Goal: Information Seeking & Learning: Understand process/instructions

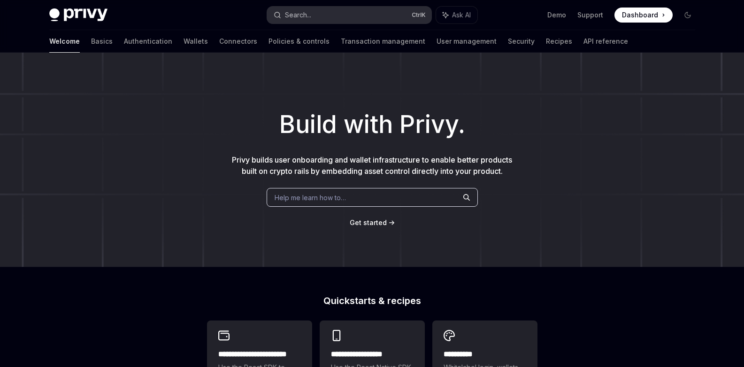
click at [362, 12] on button "Search... Ctrl K" at bounding box center [349, 15] width 164 height 17
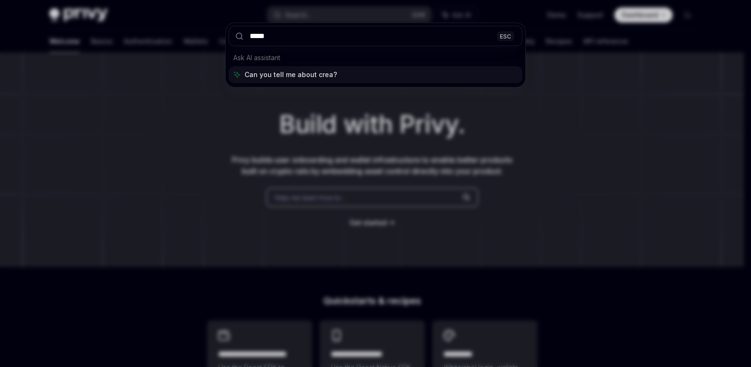
type input "******"
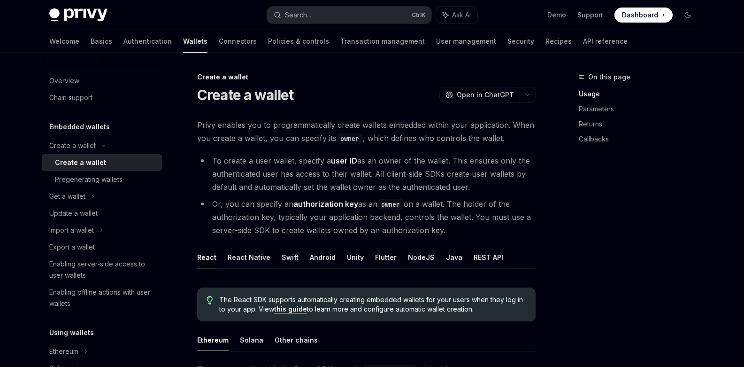
click at [110, 164] on div "Create a wallet" at bounding box center [105, 162] width 101 height 11
type textarea "*"
click at [327, 19] on button "Search... Ctrl K" at bounding box center [349, 15] width 164 height 17
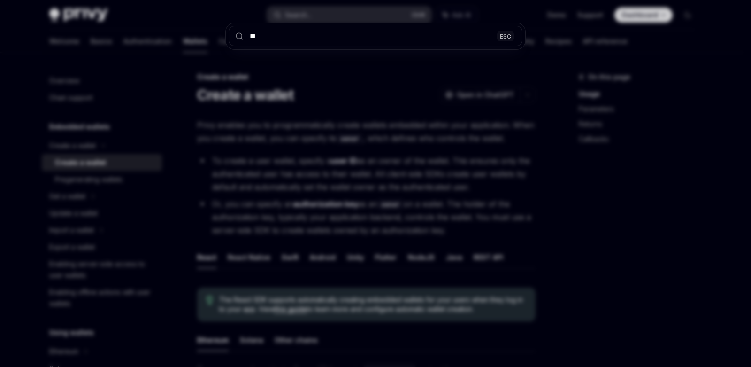
type input "***"
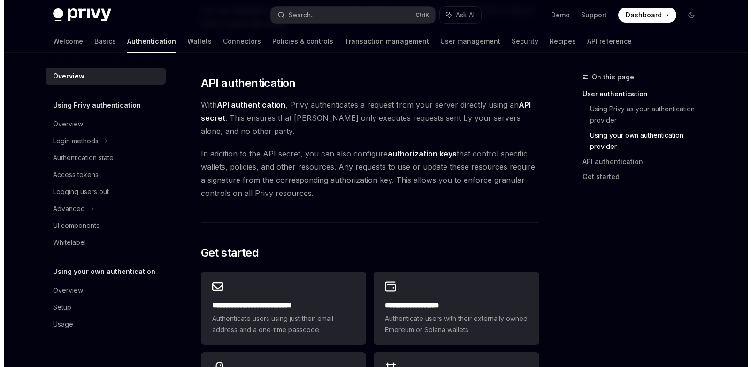
scroll to position [558, 0]
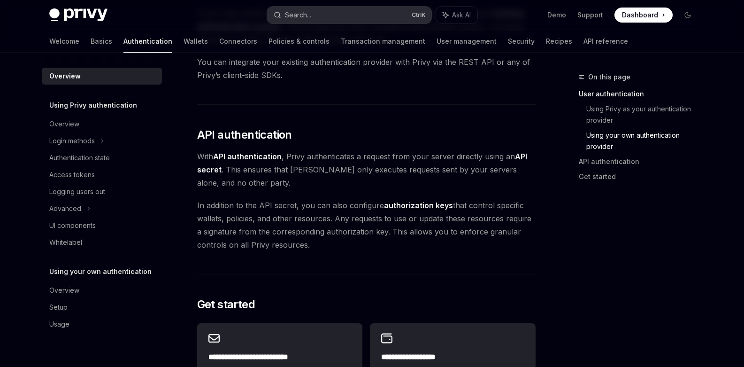
click at [318, 23] on button "Search... Ctrl K" at bounding box center [349, 15] width 164 height 17
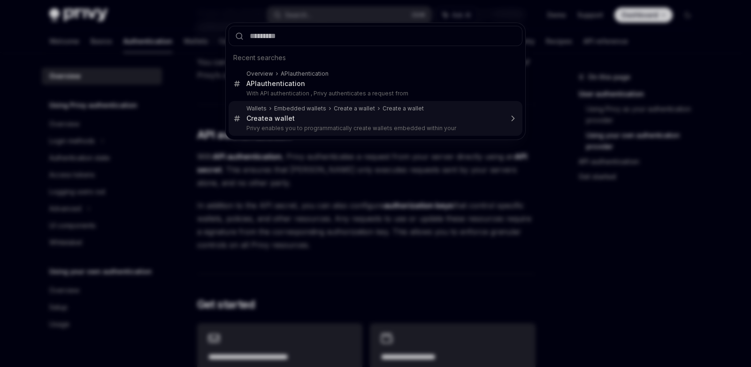
click at [332, 126] on p "Privy enables you to programmatically create wallets embedded within your" at bounding box center [375, 128] width 256 height 8
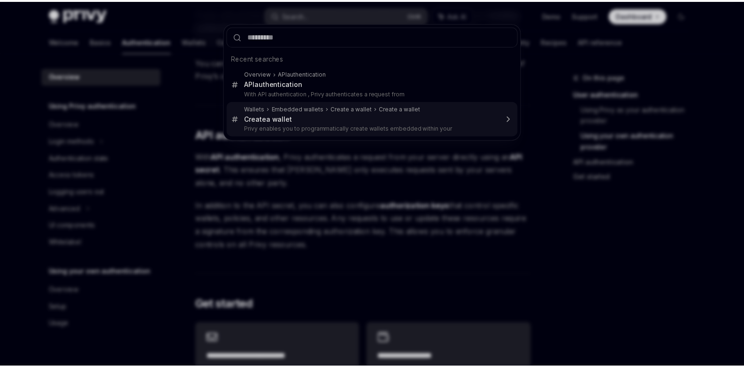
scroll to position [53, 0]
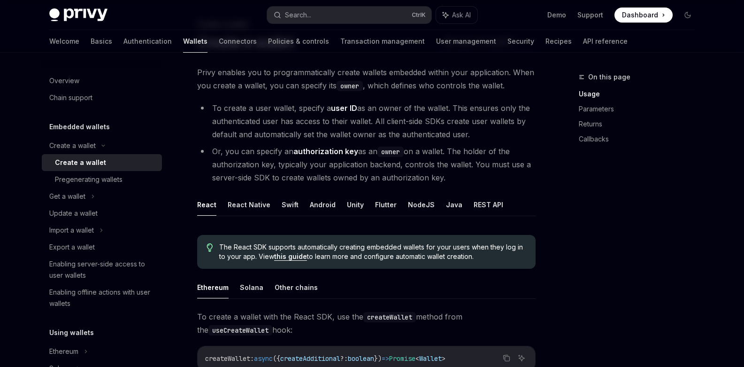
click at [98, 165] on div "Create a wallet" at bounding box center [80, 162] width 51 height 11
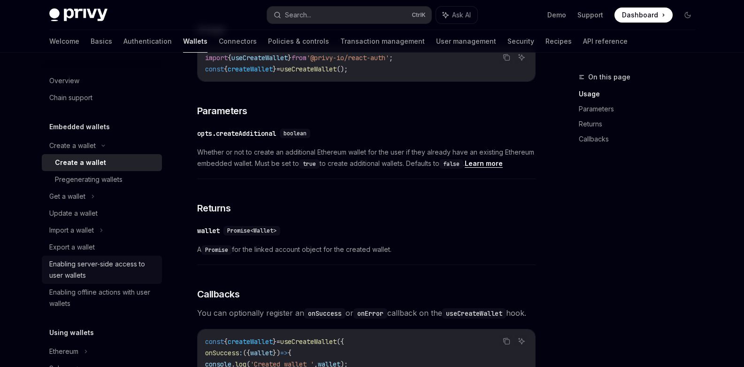
scroll to position [249, 0]
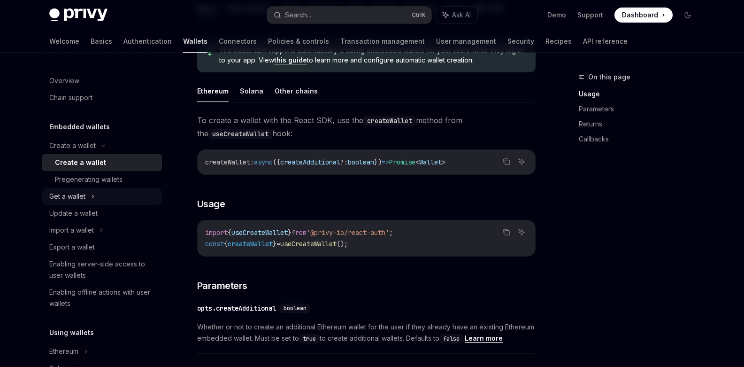
click at [60, 203] on div "Get a wallet" at bounding box center [102, 196] width 120 height 17
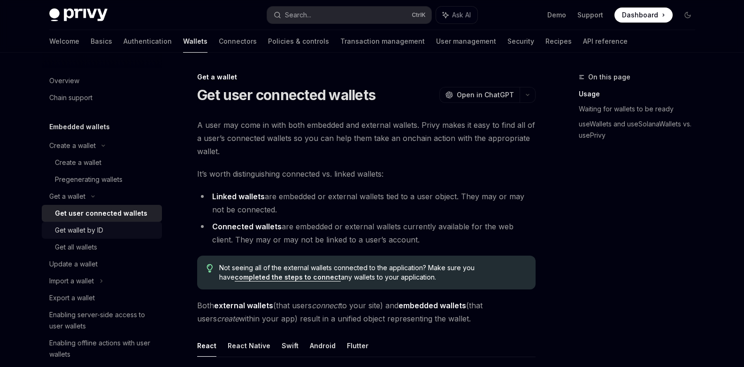
click at [74, 236] on link "Get wallet by ID" at bounding box center [102, 230] width 120 height 17
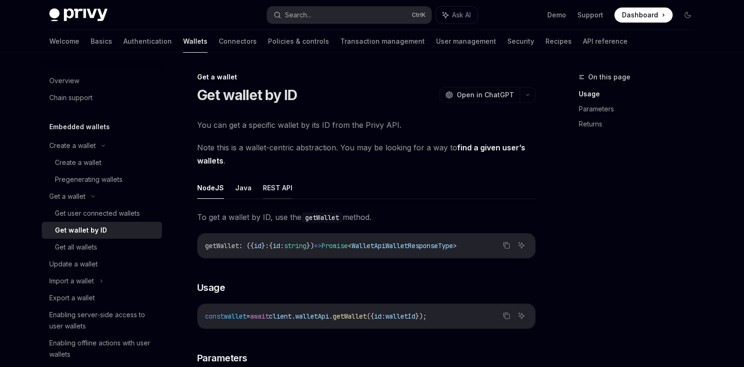
click at [276, 182] on button "REST API" at bounding box center [278, 188] width 30 height 22
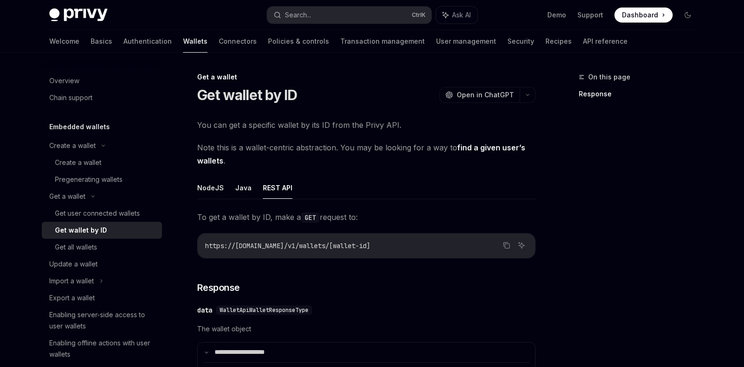
click at [229, 194] on ul "NodeJS Java REST API" at bounding box center [366, 188] width 339 height 23
click at [203, 197] on button "NodeJS" at bounding box center [210, 188] width 27 height 22
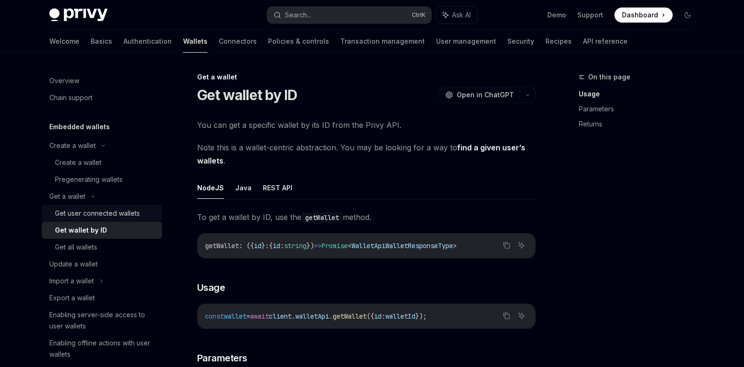
click at [98, 214] on div "Get user connected wallets" at bounding box center [97, 213] width 85 height 11
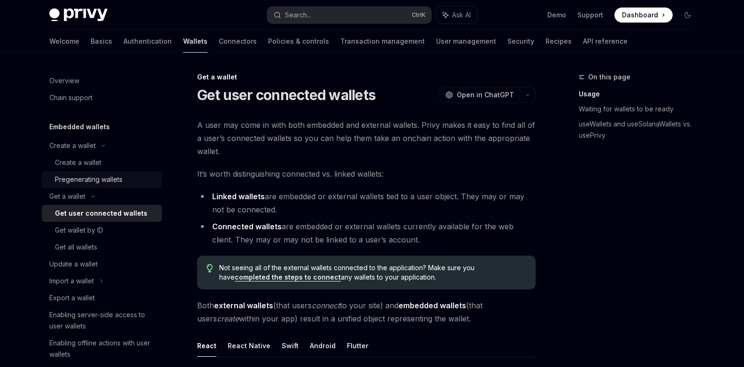
click at [87, 182] on div "Pregenerating wallets" at bounding box center [89, 179] width 68 height 11
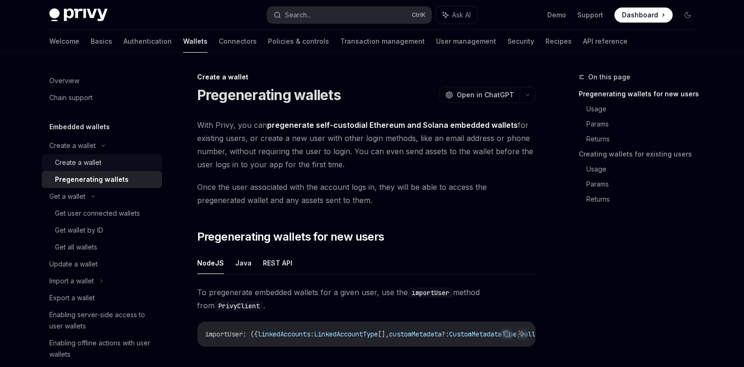
click at [84, 163] on div "Create a wallet" at bounding box center [78, 162] width 46 height 11
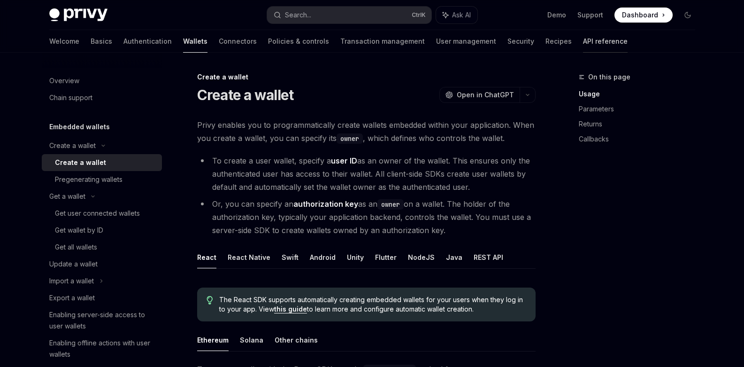
click at [583, 40] on link "API reference" at bounding box center [605, 41] width 45 height 23
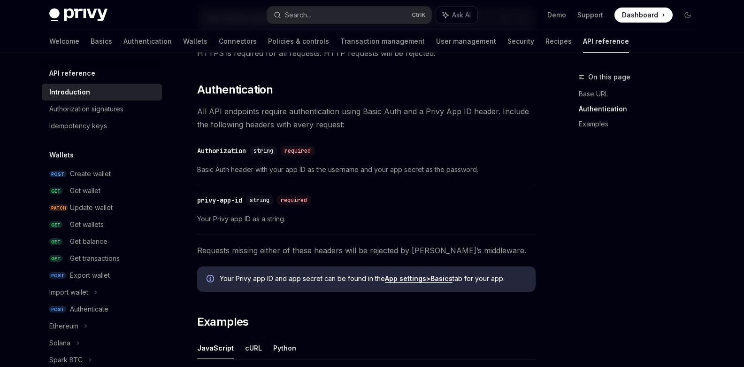
scroll to position [423, 0]
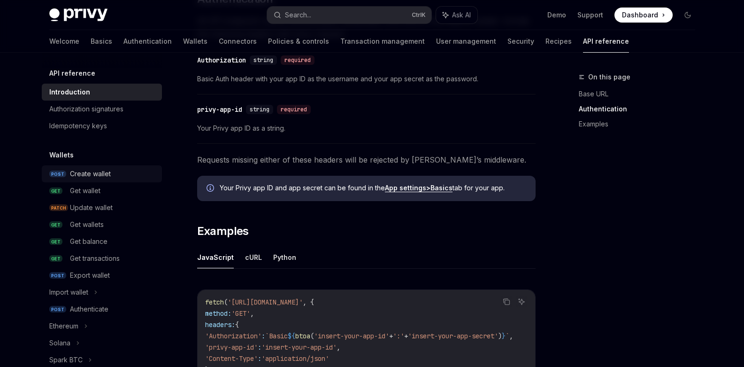
click at [75, 171] on div "Create wallet" at bounding box center [90, 173] width 41 height 11
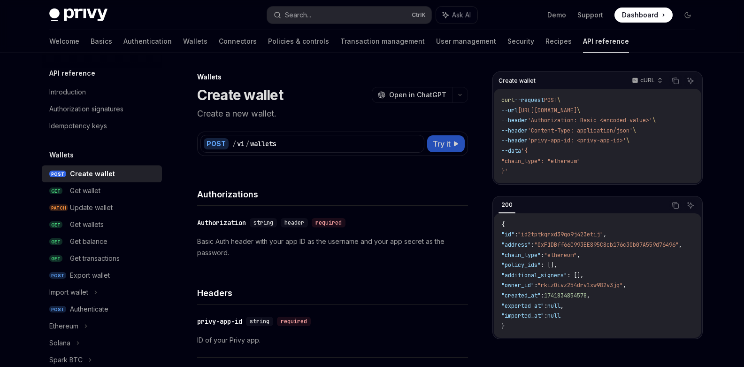
click at [456, 138] on button "Try it" at bounding box center [446, 143] width 38 height 17
type textarea "*"
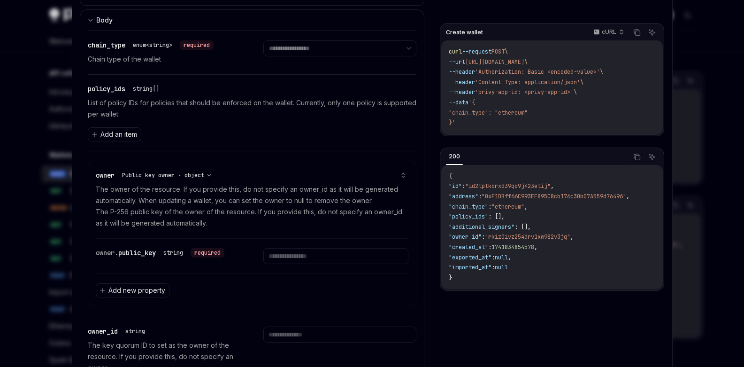
scroll to position [338, 0]
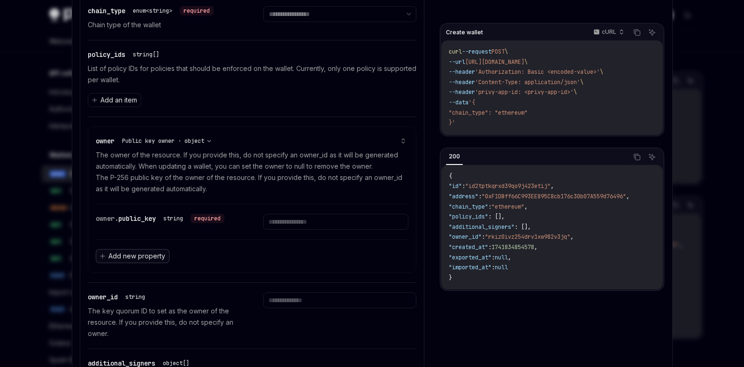
click at [120, 256] on span "Add new property" at bounding box center [136, 255] width 57 height 9
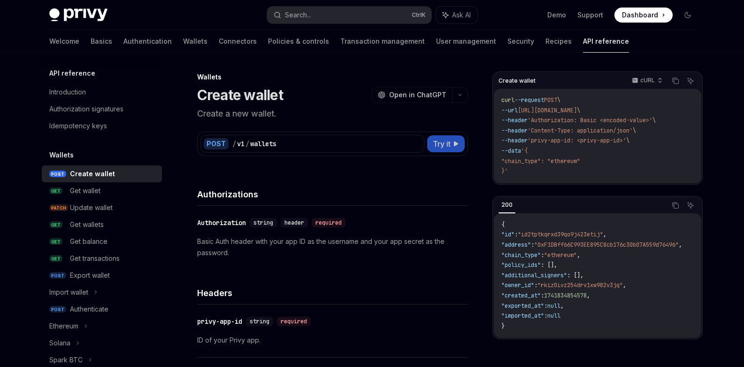
click at [450, 150] on button "Try it" at bounding box center [446, 143] width 38 height 17
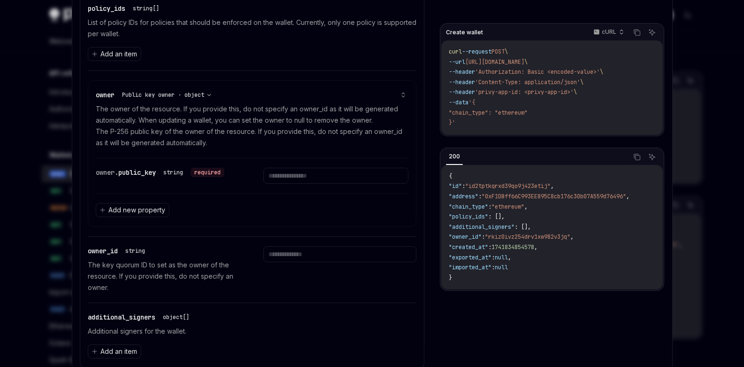
scroll to position [416, 0]
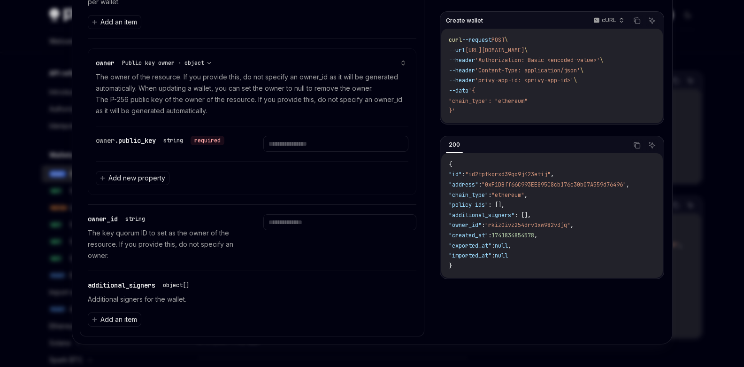
type textarea "*"
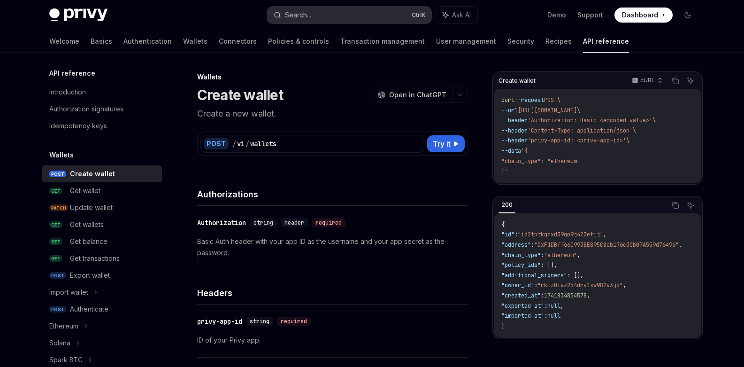
click at [314, 17] on button "Search... Ctrl K" at bounding box center [349, 15] width 164 height 17
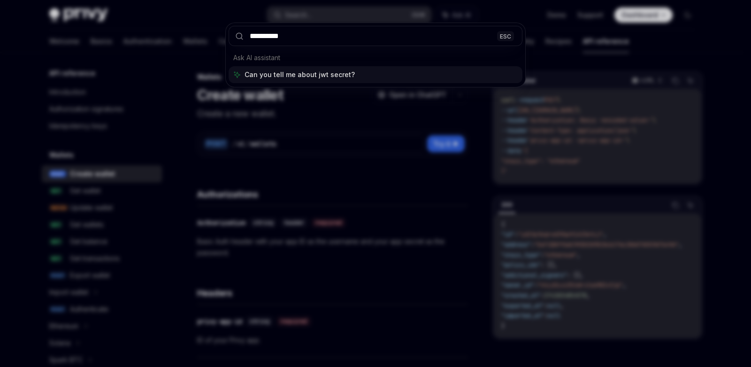
type input "**********"
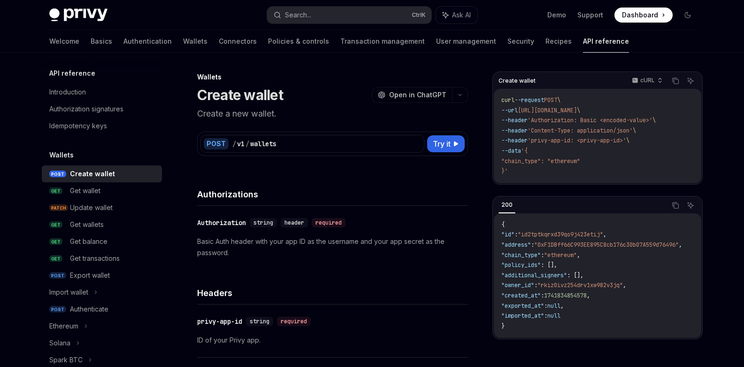
type textarea "*"
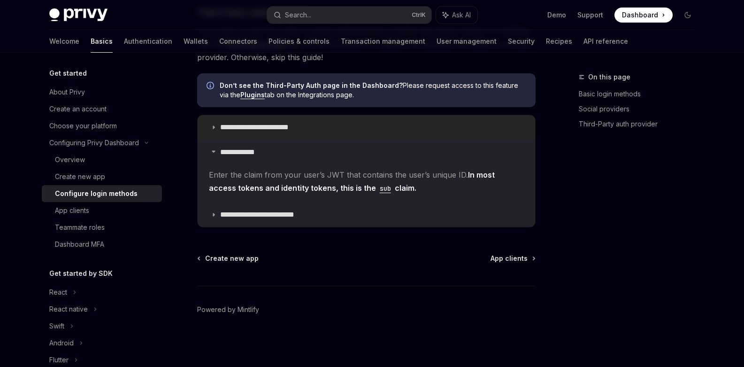
click at [246, 129] on p "**********" at bounding box center [263, 127] width 86 height 9
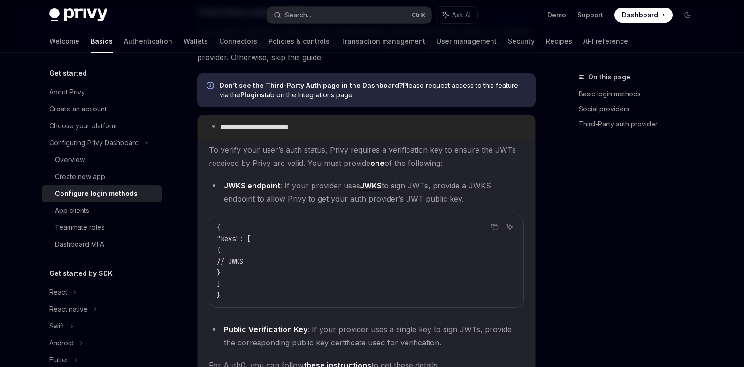
click at [247, 128] on p "**********" at bounding box center [263, 127] width 86 height 9
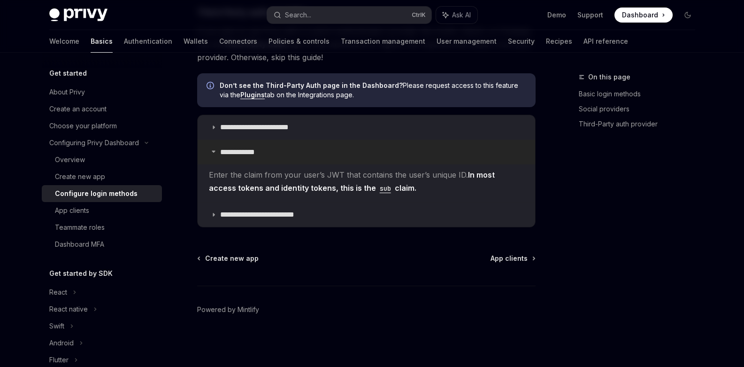
click at [278, 155] on summary "**********" at bounding box center [367, 152] width 338 height 24
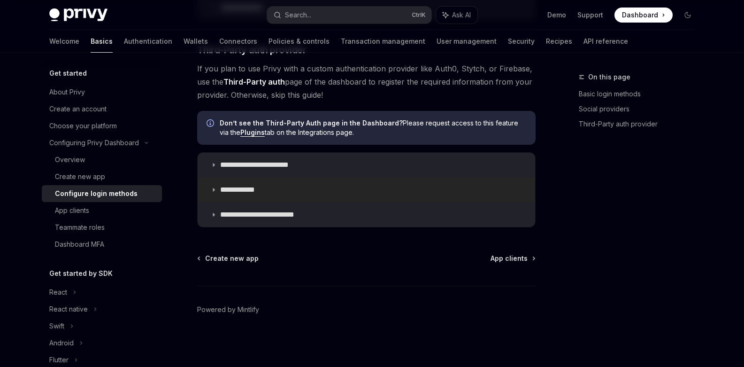
click at [263, 193] on p "**********" at bounding box center [244, 189] width 48 height 9
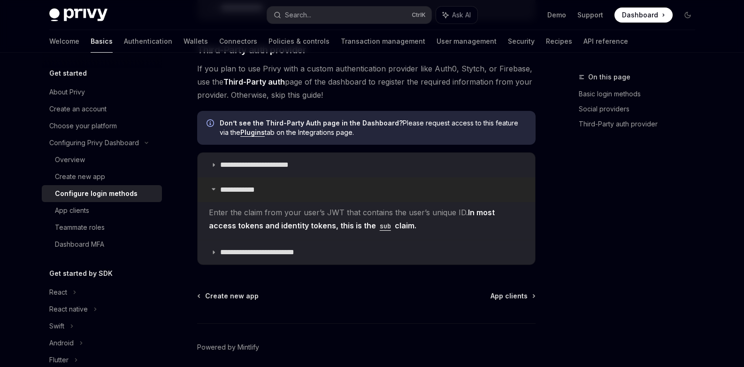
scroll to position [569, 0]
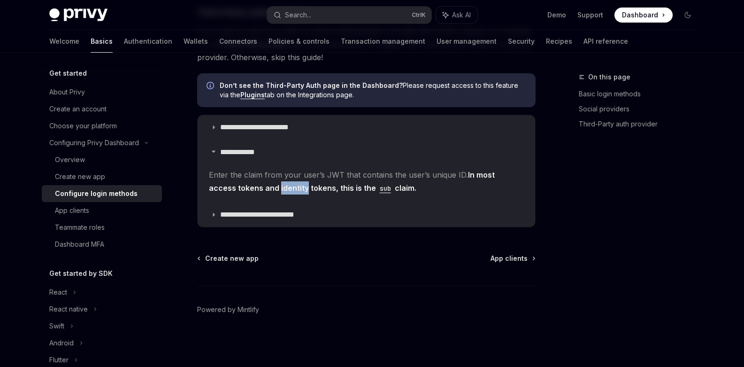
click at [263, 193] on span "Enter the claim from your user’s JWT that contains the user’s unique ID. In mos…" at bounding box center [366, 181] width 315 height 26
click at [259, 157] on summary "**********" at bounding box center [367, 152] width 338 height 24
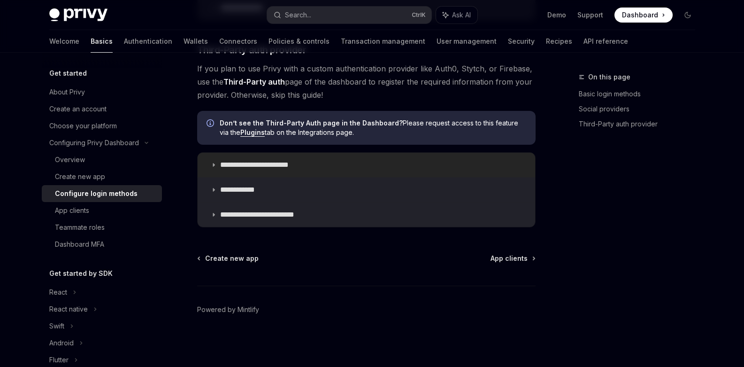
click at [259, 156] on summary "**********" at bounding box center [367, 165] width 338 height 24
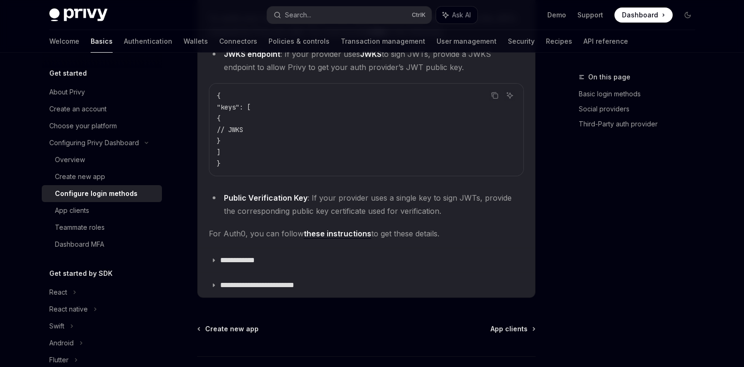
scroll to position [616, 0]
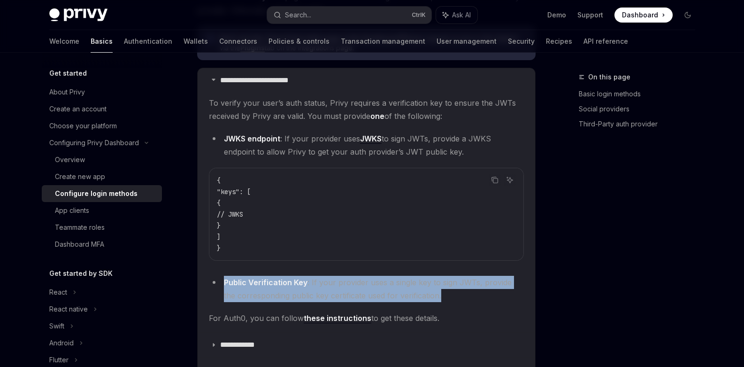
drag, startPoint x: 339, startPoint y: 272, endPoint x: 466, endPoint y: 293, distance: 129.4
click at [466, 293] on children "To verify your user’s auth status, Privy requires a verification key to ensure …" at bounding box center [366, 210] width 315 height 228
click at [466, 293] on li "Public Verification Key : If your provider uses a single key to sign JWTs, prov…" at bounding box center [366, 289] width 315 height 26
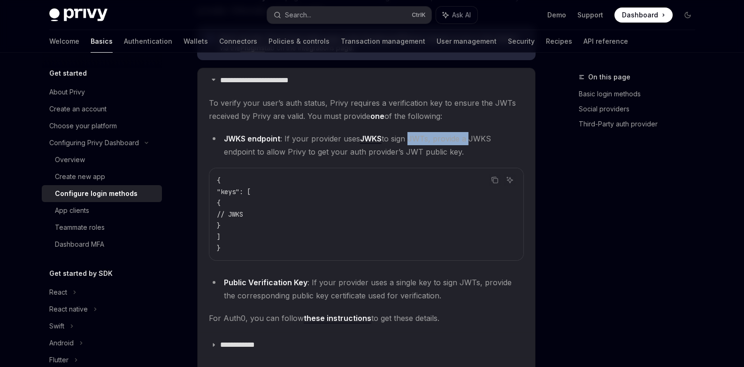
drag, startPoint x: 410, startPoint y: 139, endPoint x: 480, endPoint y: 144, distance: 70.1
click at [473, 141] on li "JWKS endpoint : If your provider uses JWKS to sign JWTs, provide a JWKS endpoin…" at bounding box center [366, 145] width 315 height 26
click at [480, 144] on li "JWKS endpoint : If your provider uses JWKS to sign JWTs, provide a JWKS endpoin…" at bounding box center [366, 145] width 315 height 26
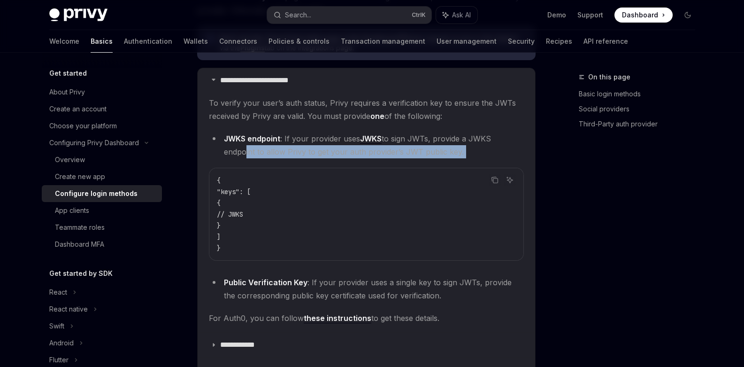
drag, startPoint x: 255, startPoint y: 158, endPoint x: 406, endPoint y: 158, distance: 151.7
click at [405, 159] on children "To verify your user’s auth status, Privy requires a verification key to ensure …" at bounding box center [366, 210] width 315 height 228
click at [423, 157] on li "JWKS endpoint : If your provider uses JWKS to sign JWTs, provide a JWKS endpoin…" at bounding box center [366, 145] width 315 height 26
